Goal: Information Seeking & Learning: Learn about a topic

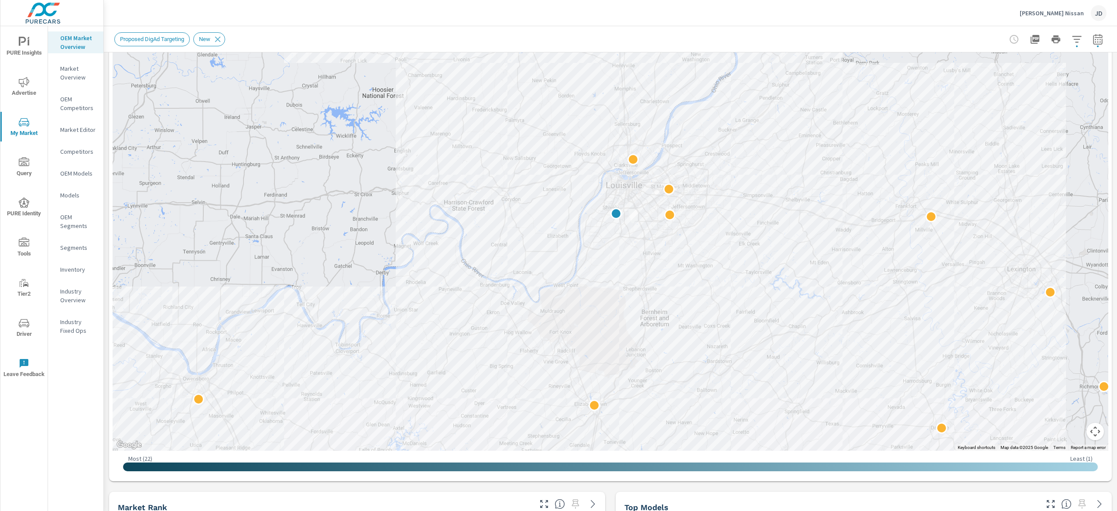
scroll to position [0, 0]
drag, startPoint x: 1098, startPoint y: 187, endPoint x: 1102, endPoint y: 123, distance: 63.4
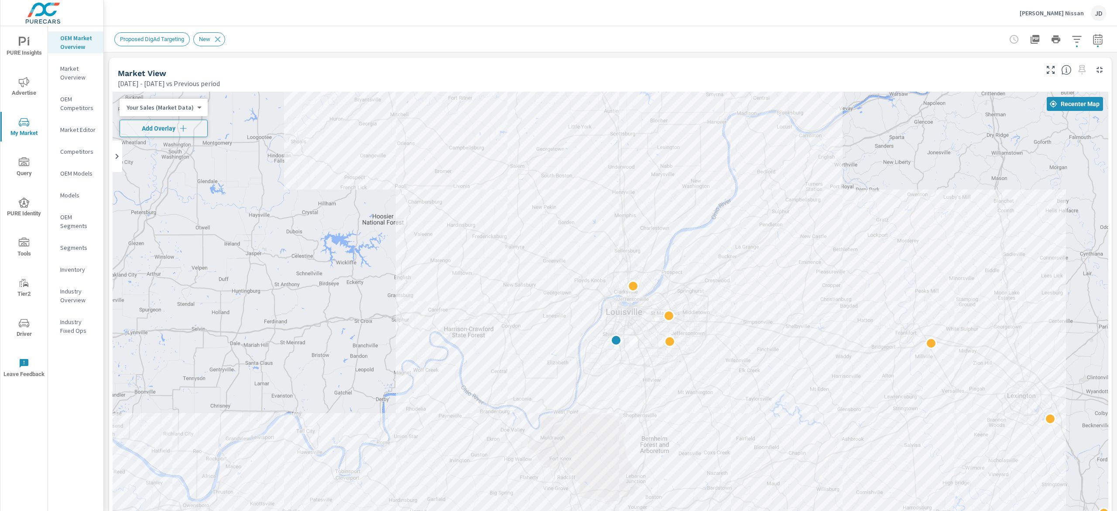
drag, startPoint x: 1116, startPoint y: 144, endPoint x: 847, endPoint y: 53, distance: 283.9
click at [1115, 94] on div "Market Overview Byerly Nissan Report date range: Jan 01, 2025 - Jul 31, 2025 vs…" at bounding box center [610, 268] width 1013 height 484
click at [162, 130] on span "Add Overlay" at bounding box center [163, 128] width 80 height 9
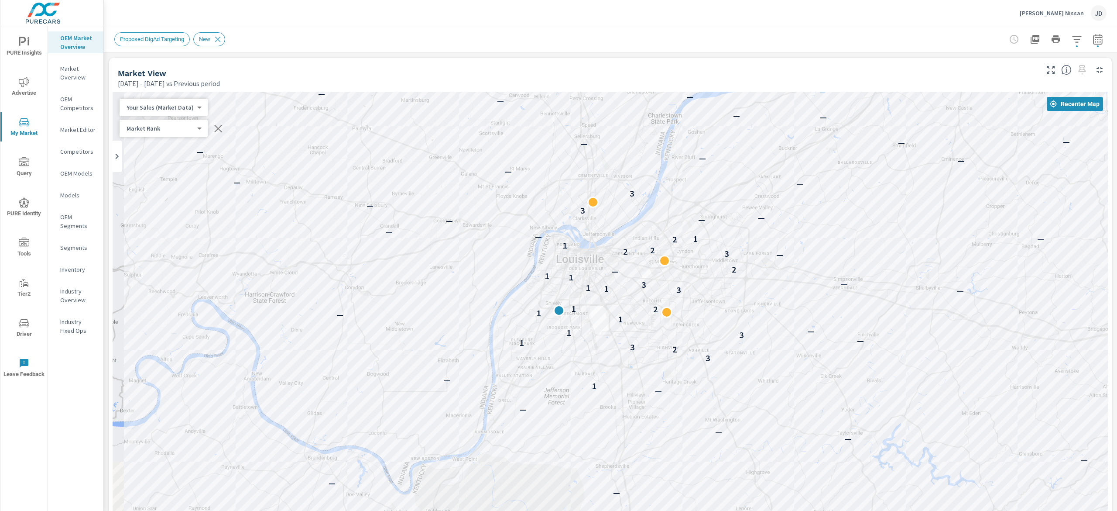
drag, startPoint x: 747, startPoint y: 258, endPoint x: 960, endPoint y: 124, distance: 251.2
click at [960, 124] on div "— — — — — — — — — — — — — — — — — — — — — — — — — 1 — 3 2 3 1 — 3 1 — 1 — 1 2 1…" at bounding box center [611, 334] width 996 height 485
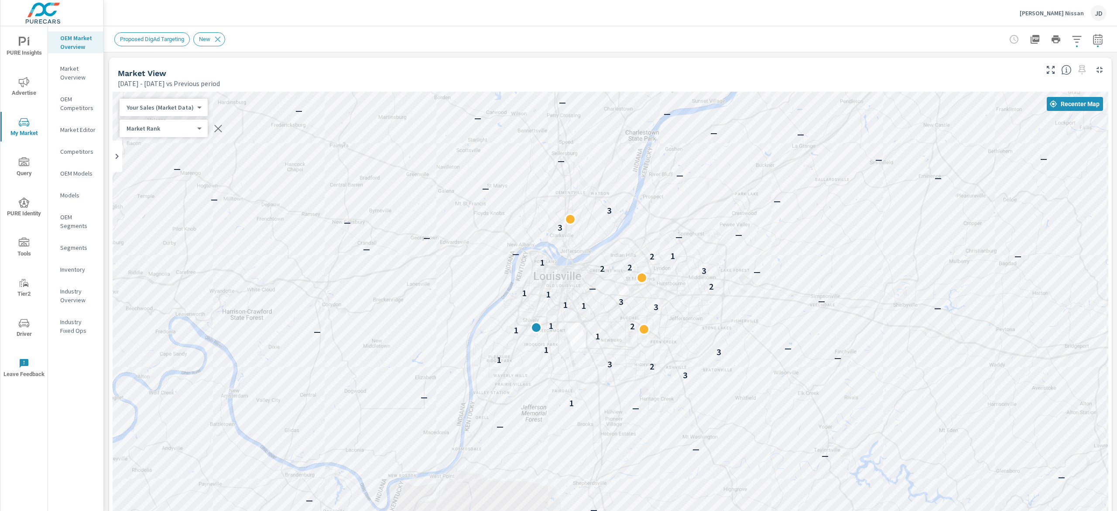
drag, startPoint x: 931, startPoint y: 160, endPoint x: 771, endPoint y: 157, distance: 159.7
click at [771, 157] on div "— — — — — — — — — — — — — — — — — — — — — — — — — — 1 — 3 2 3 1 — 3 1 — 1 — 1 2…" at bounding box center [611, 334] width 996 height 485
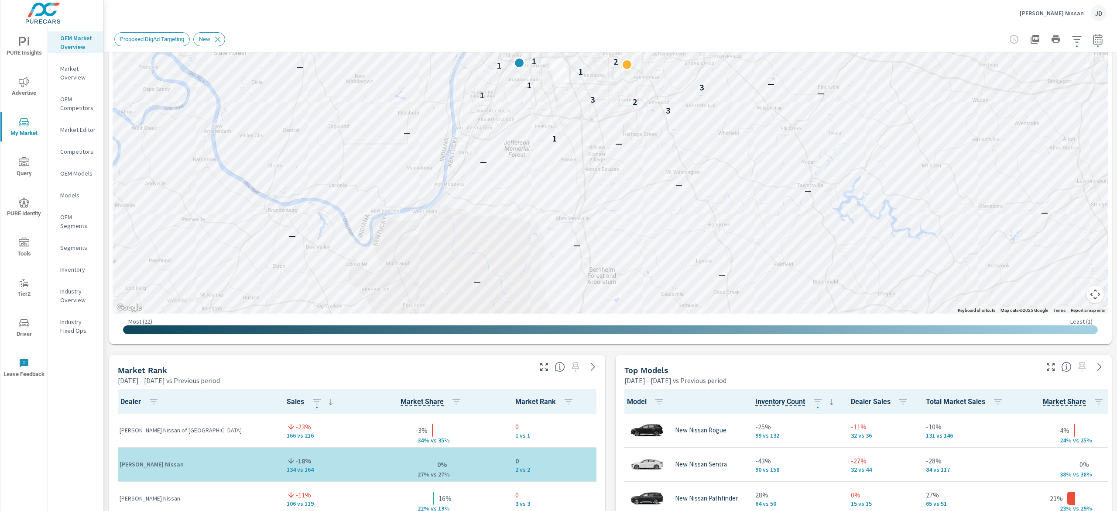
scroll to position [228, 0]
